Goal: Information Seeking & Learning: Learn about a topic

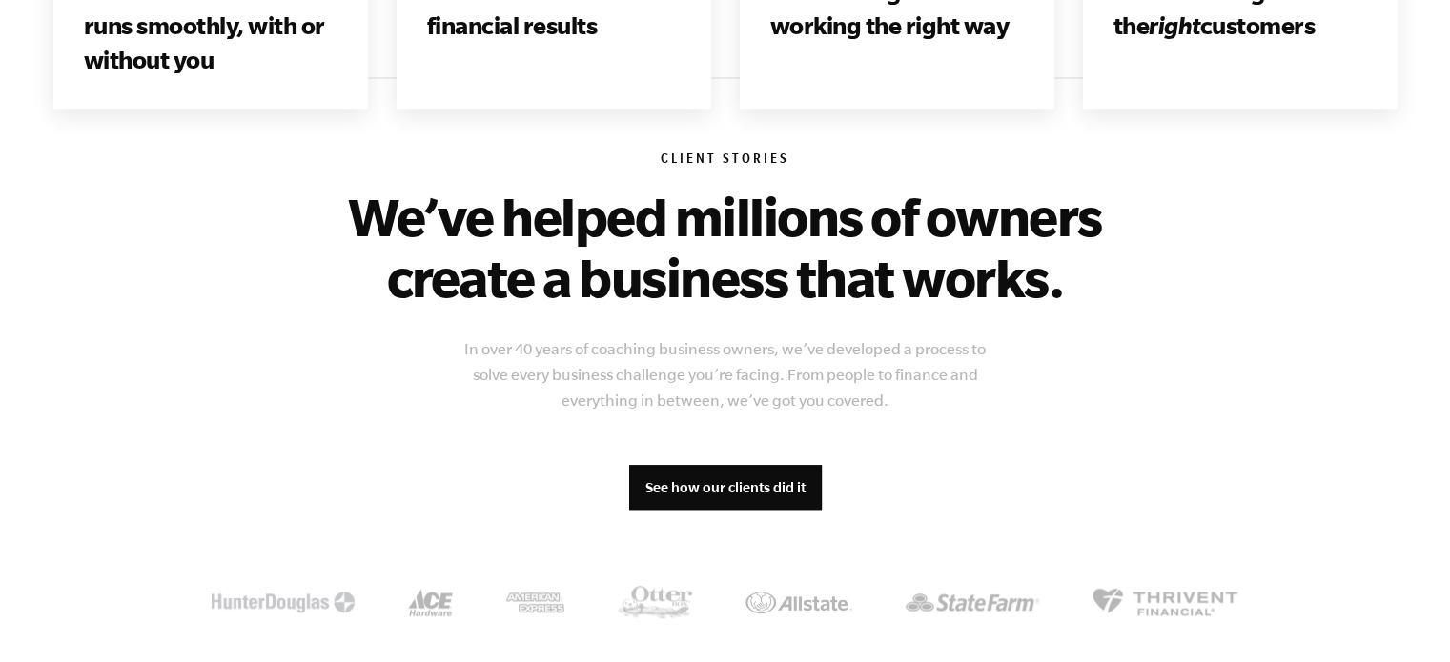
scroll to position [1430, 0]
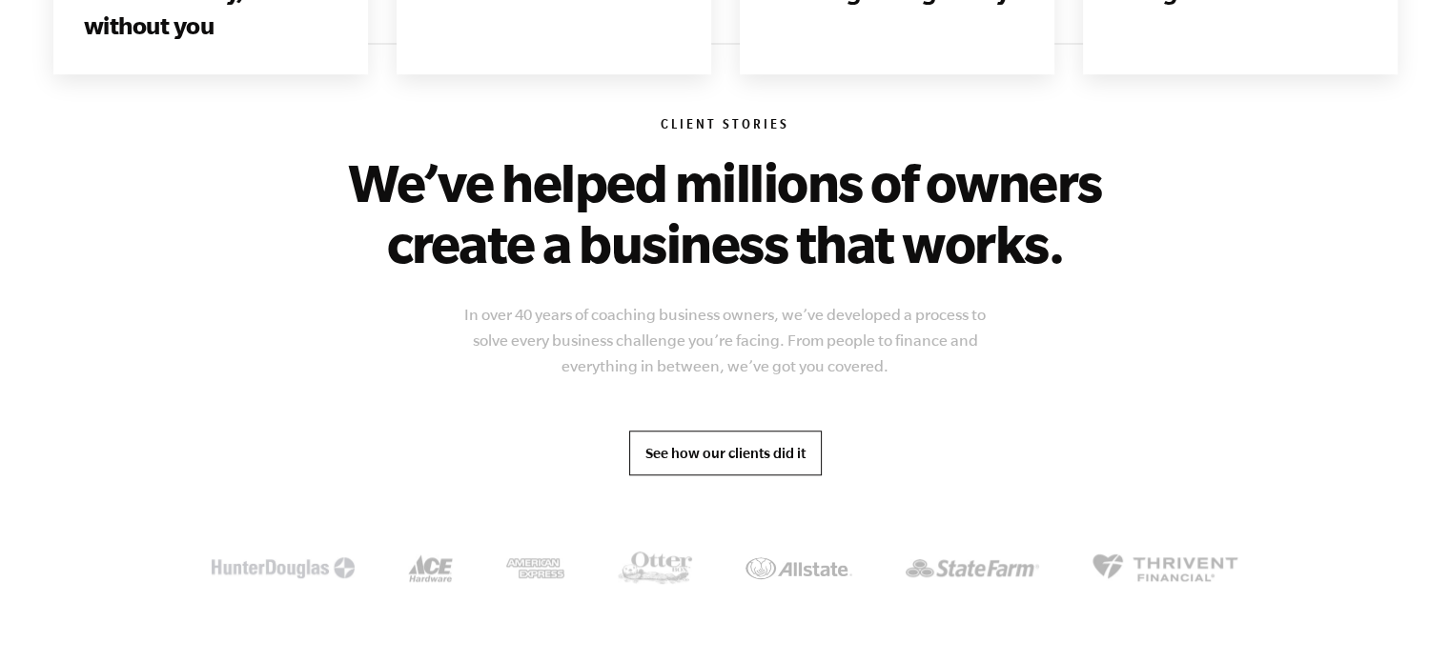
click at [707, 442] on link "See how our clients did it" at bounding box center [725, 454] width 193 height 46
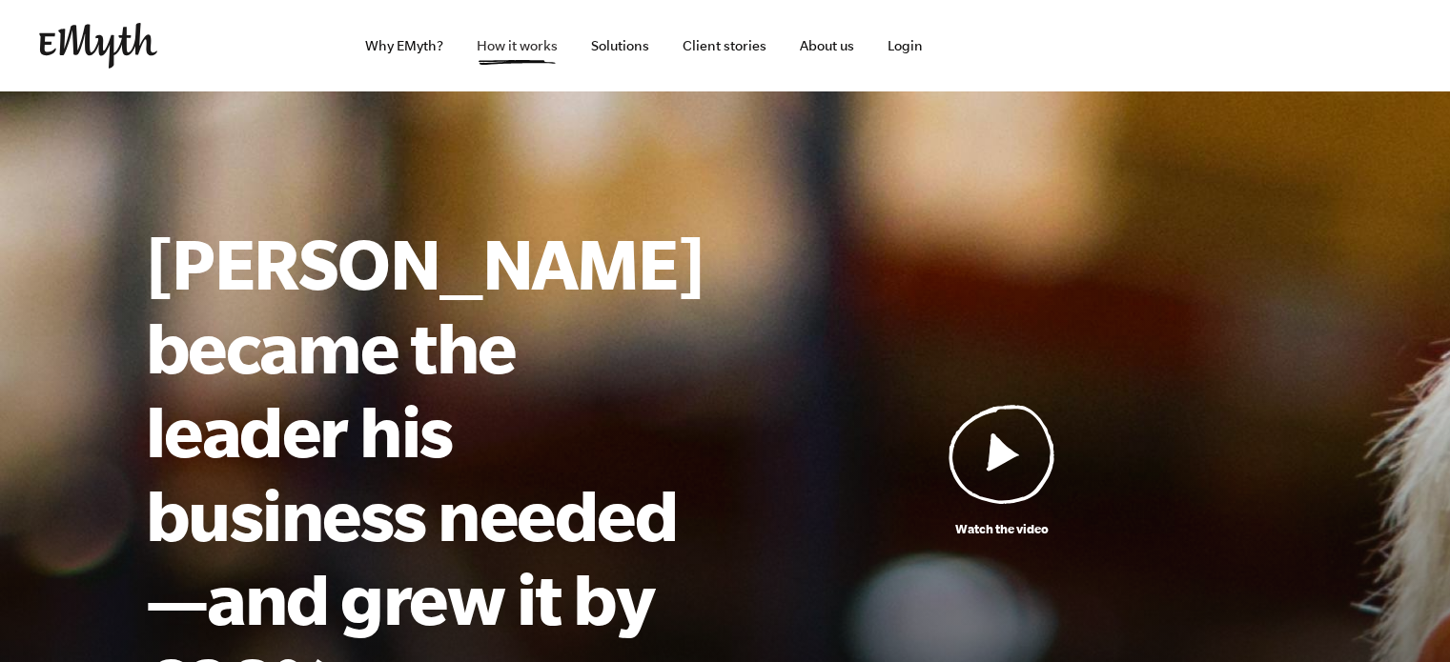
click at [492, 39] on link "How it works" at bounding box center [517, 46] width 112 height 92
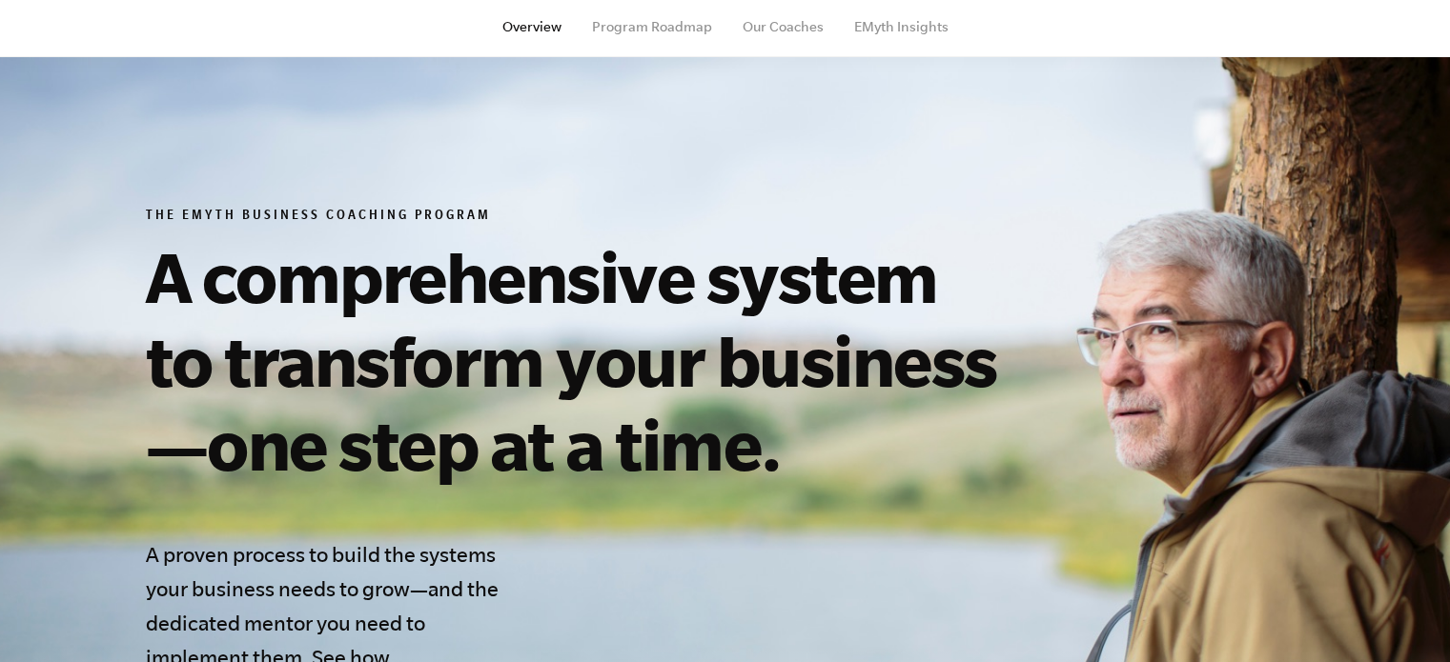
scroll to position [95, 0]
